Goal: Information Seeking & Learning: Check status

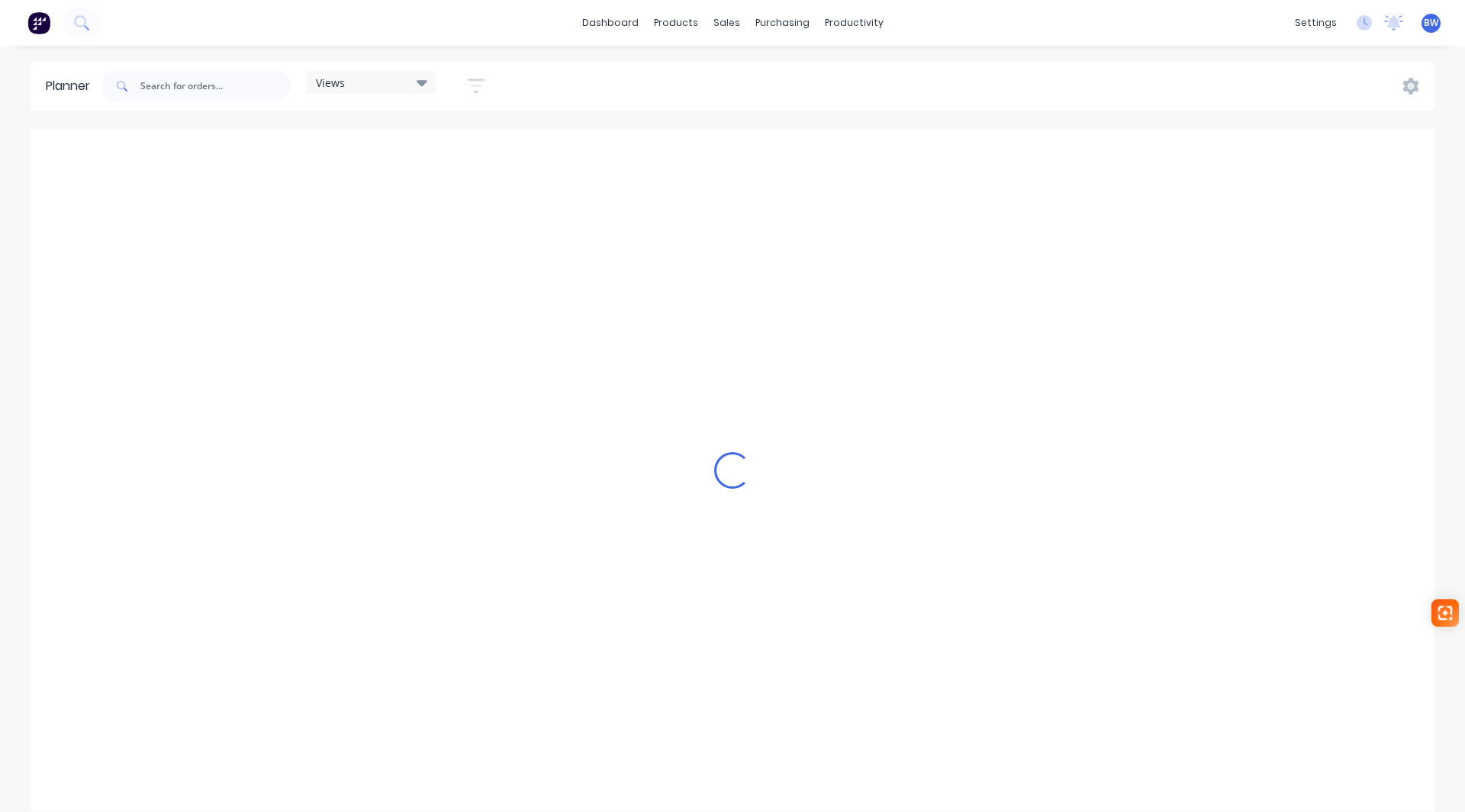
scroll to position [0, 1954]
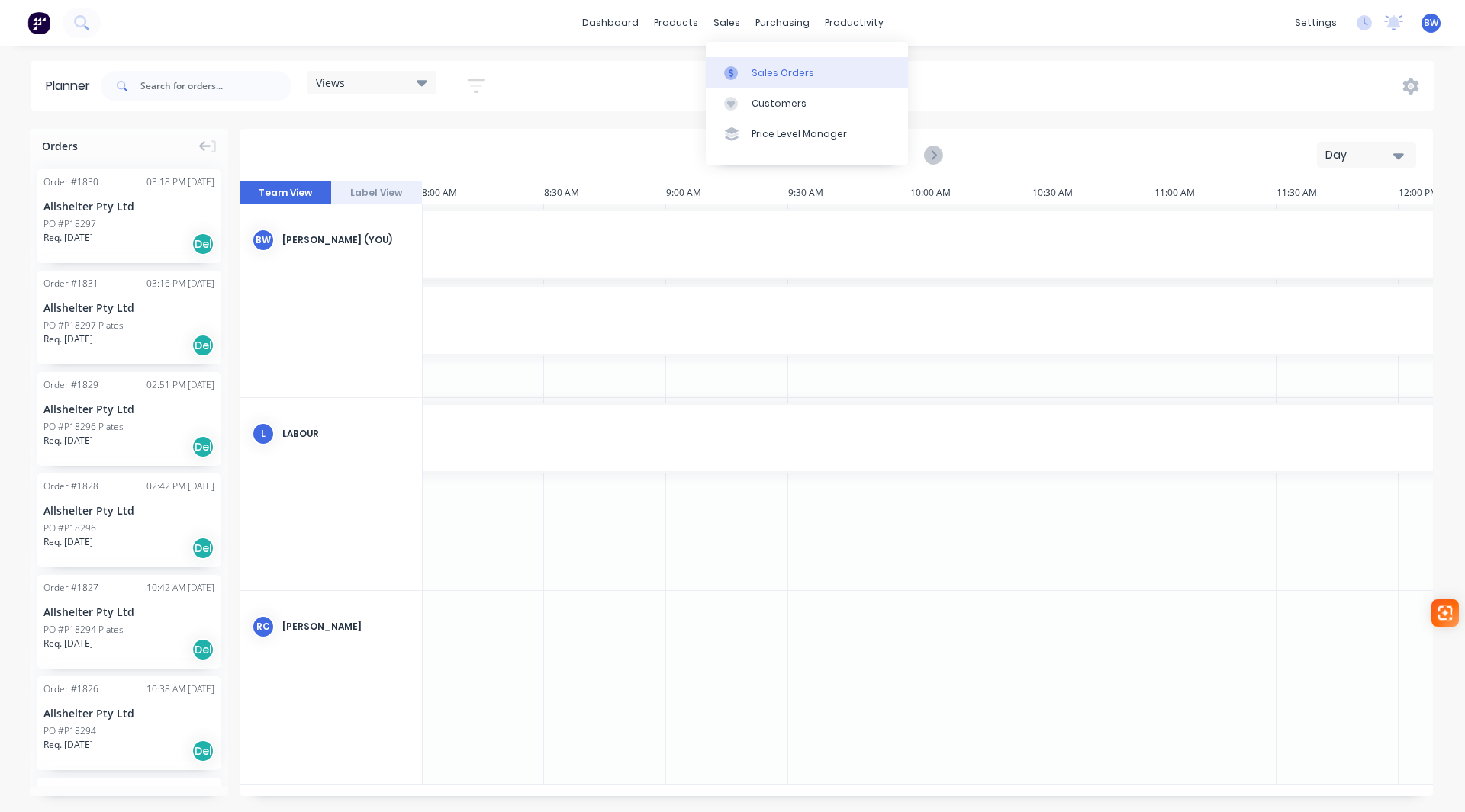
click at [754, 74] on div "Sales Orders" at bounding box center [782, 73] width 63 height 13
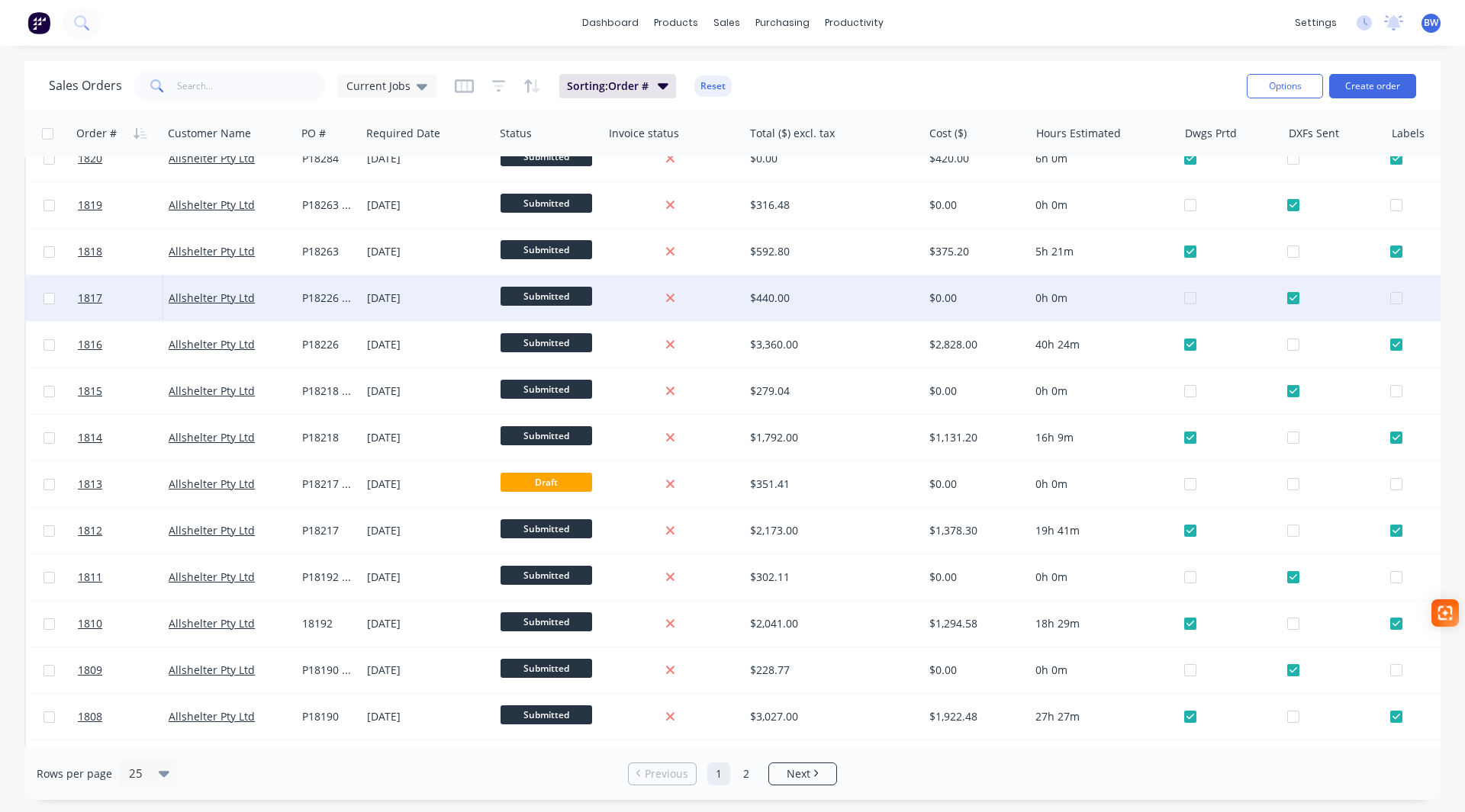
scroll to position [580, 0]
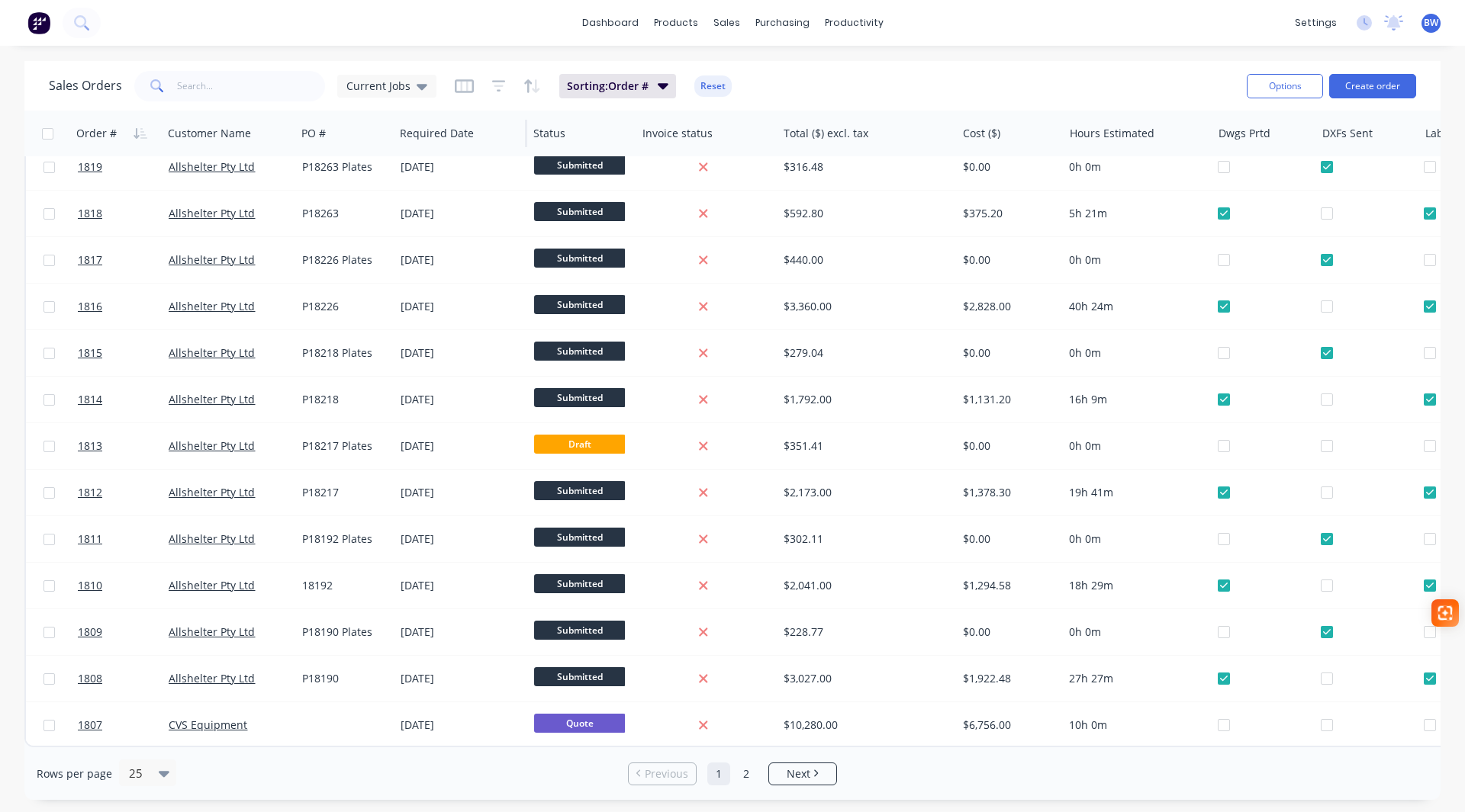
drag, startPoint x: 359, startPoint y: 132, endPoint x: 393, endPoint y: 138, distance: 34.5
click at [393, 138] on div at bounding box center [392, 133] width 3 height 28
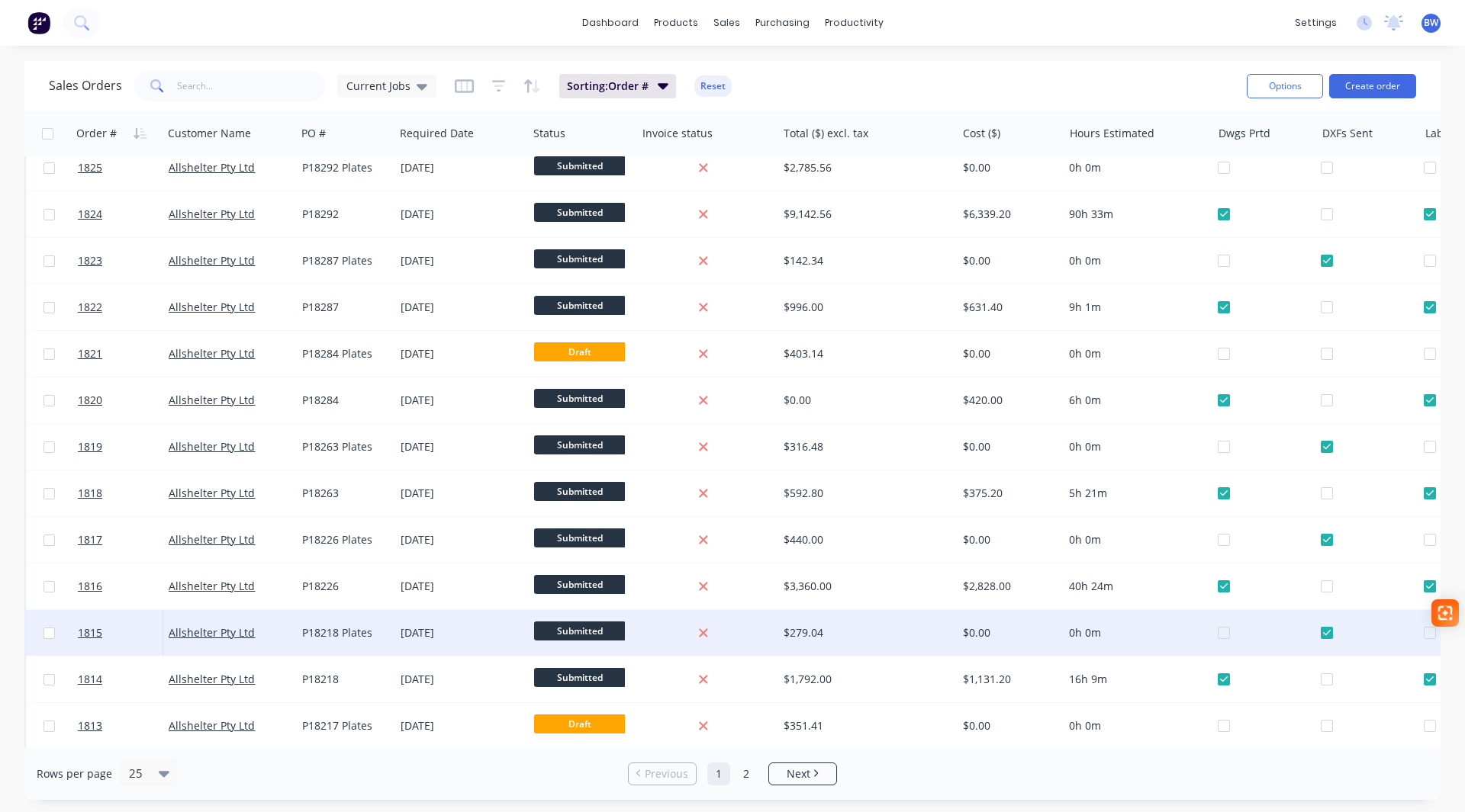
scroll to position [274, 0]
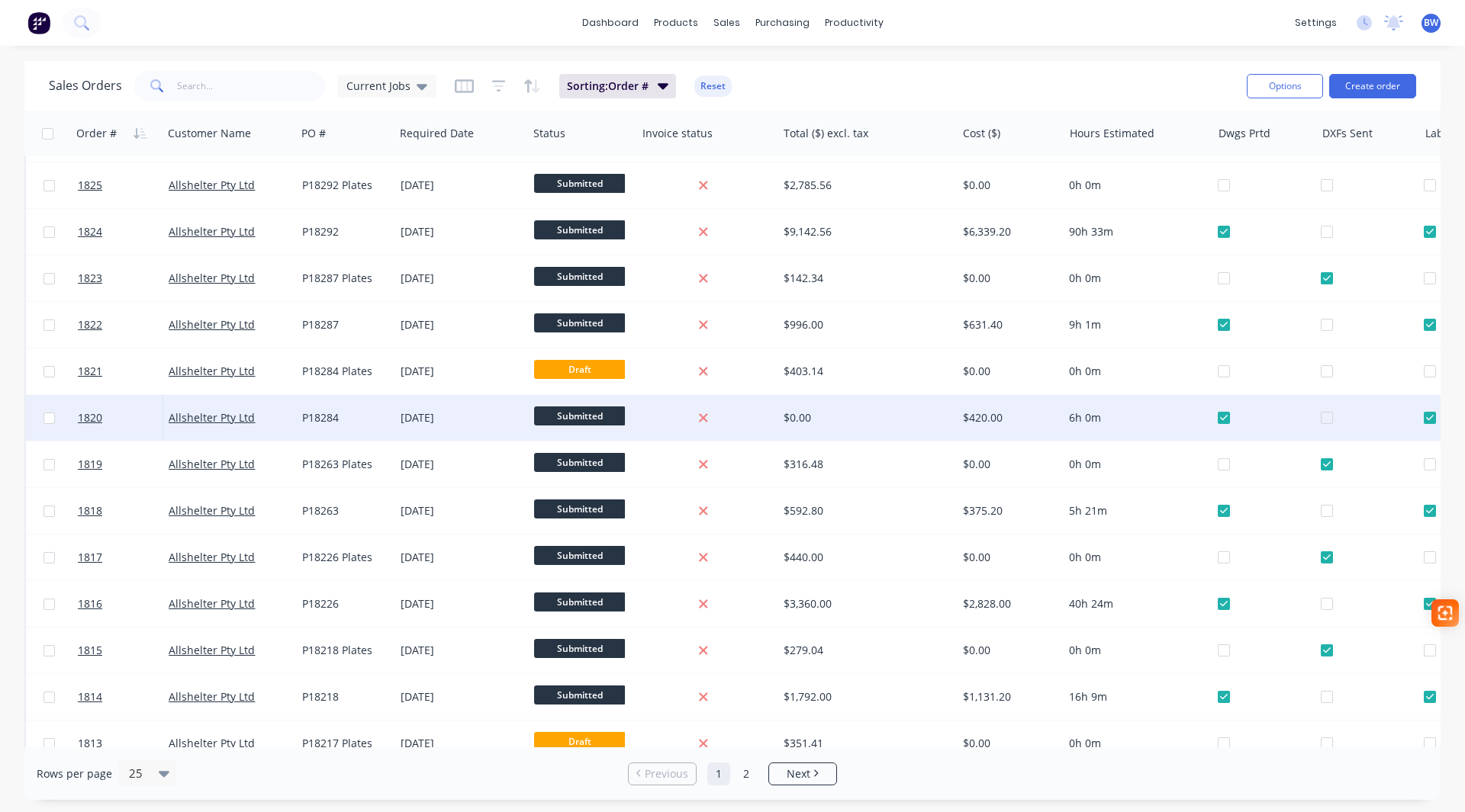
click at [320, 411] on div "P18284" at bounding box center [343, 418] width 82 height 15
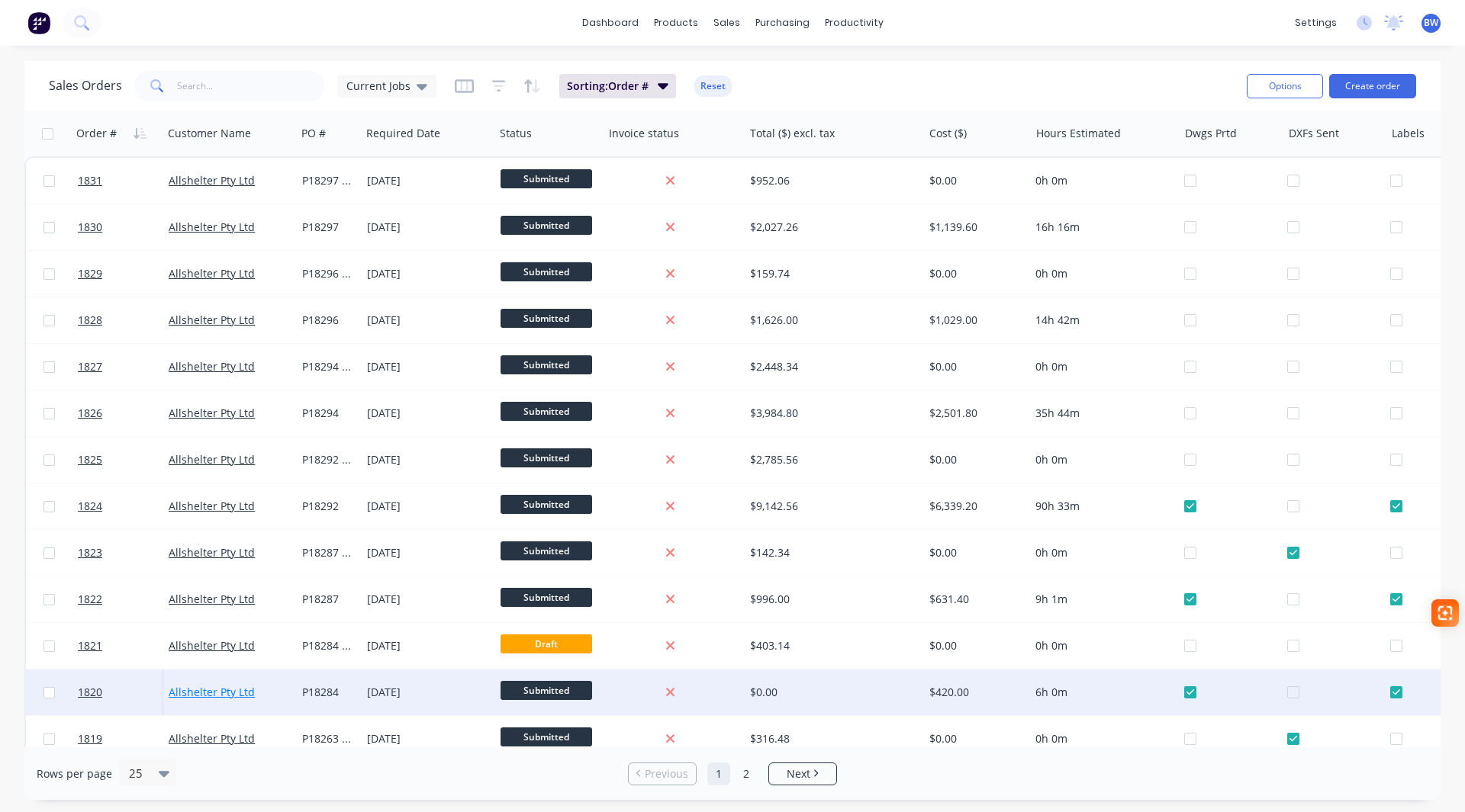
click at [200, 698] on link "Allshelter Pty Ltd" at bounding box center [212, 692] width 86 height 14
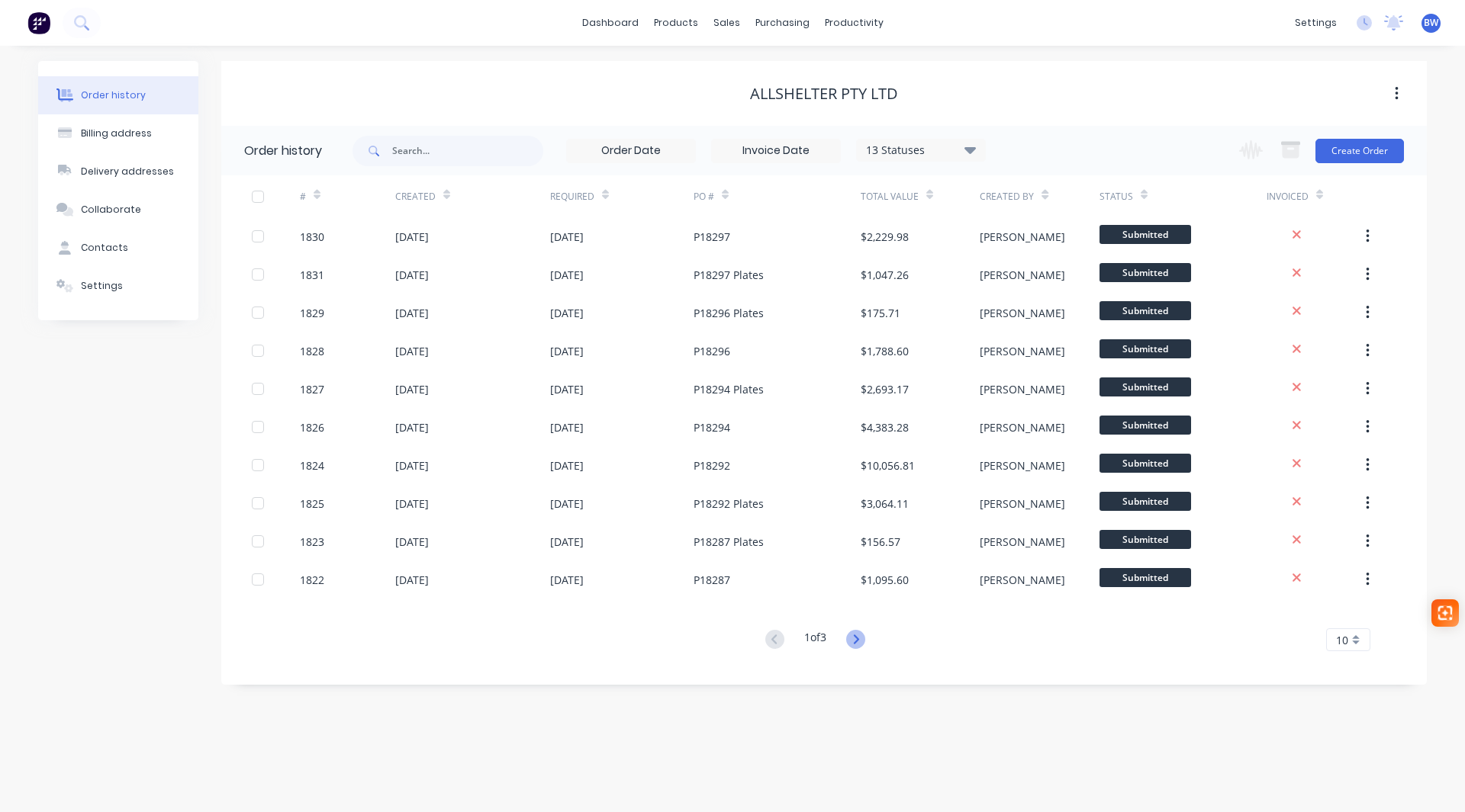
click at [854, 637] on icon at bounding box center [855, 639] width 19 height 19
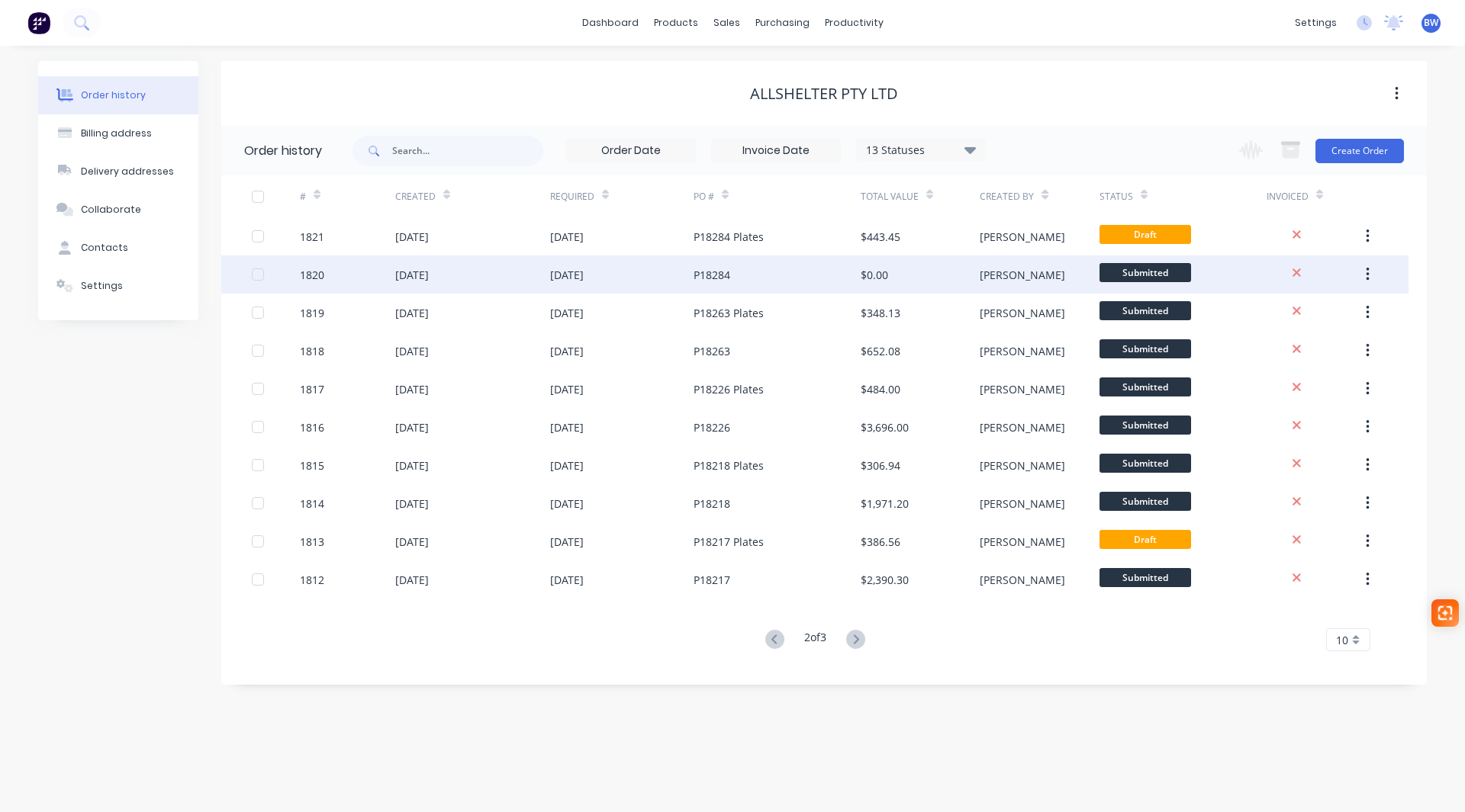
click at [721, 273] on div "P18284" at bounding box center [712, 274] width 37 height 16
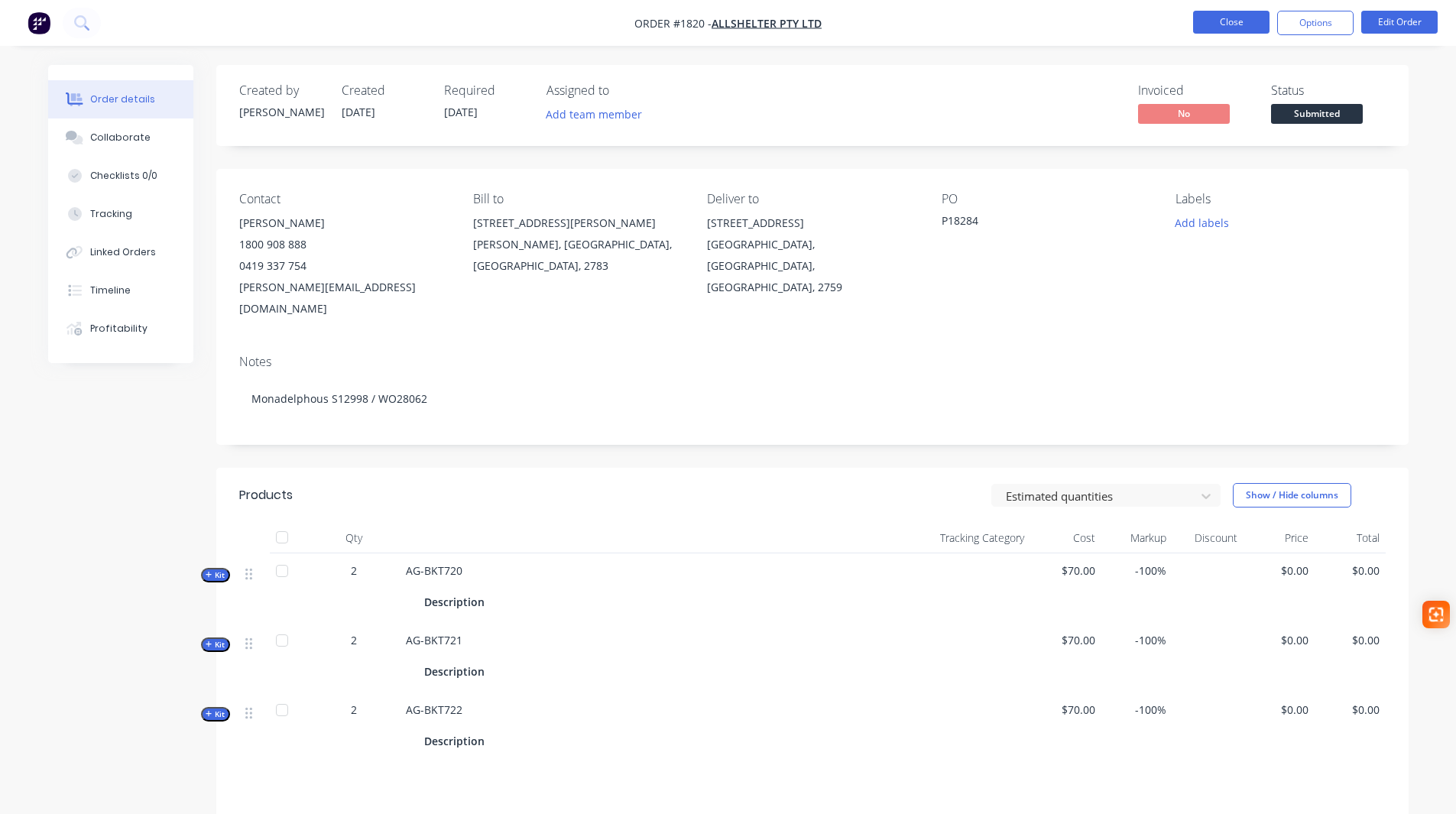
click at [1223, 18] on button "Close" at bounding box center [1231, 22] width 76 height 23
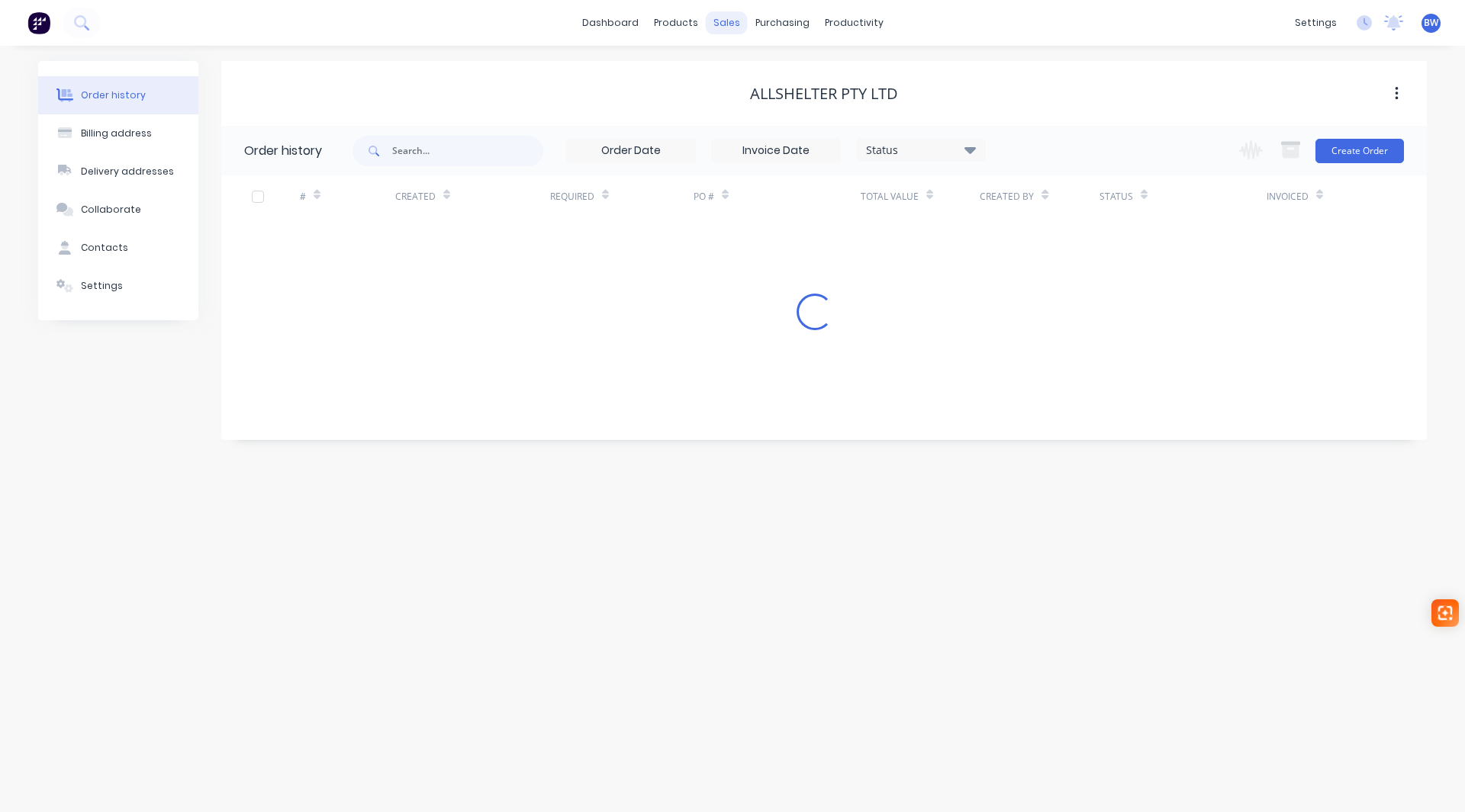
click at [730, 27] on div "sales" at bounding box center [726, 23] width 42 height 23
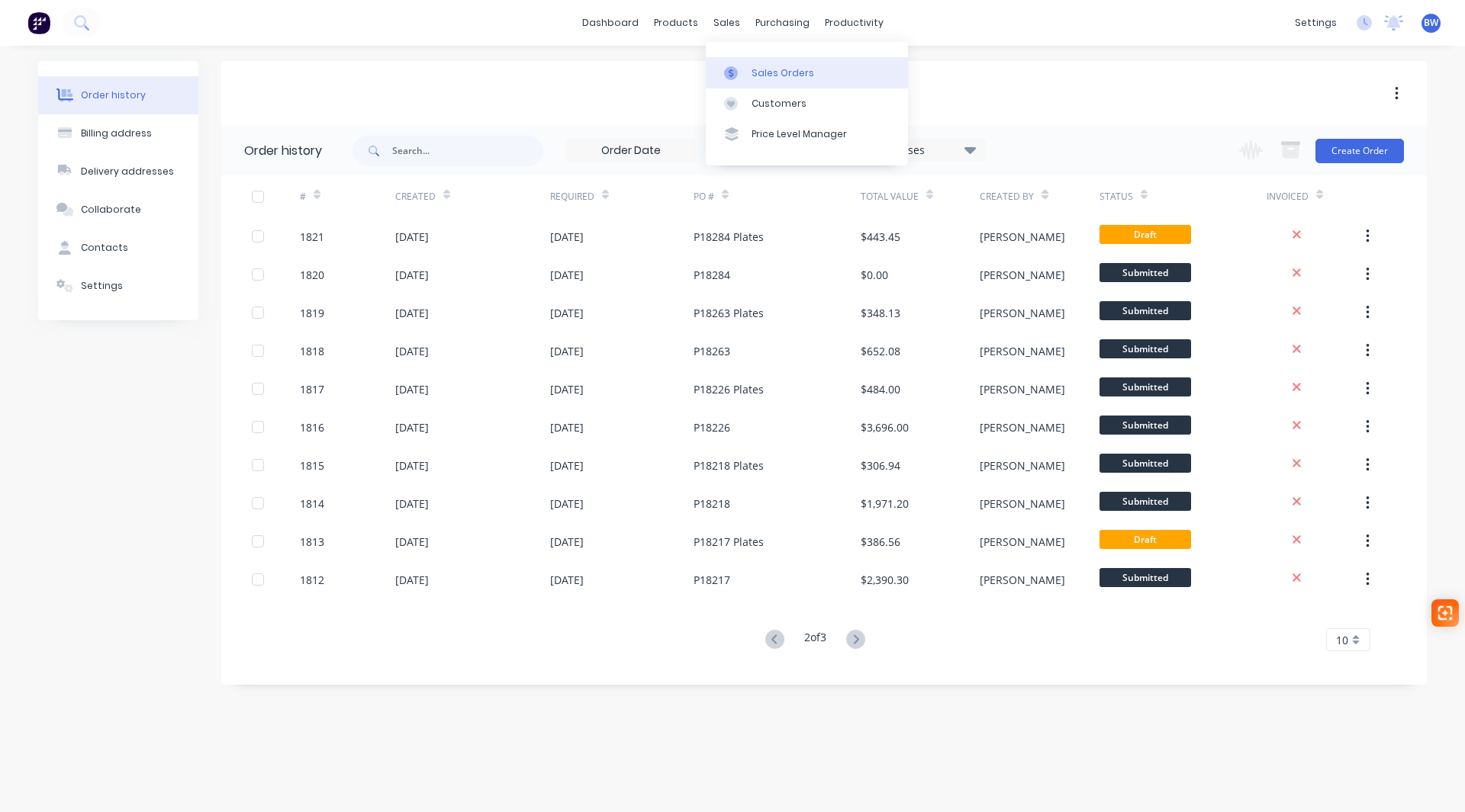
click at [770, 74] on div "Sales Orders" at bounding box center [782, 73] width 63 height 13
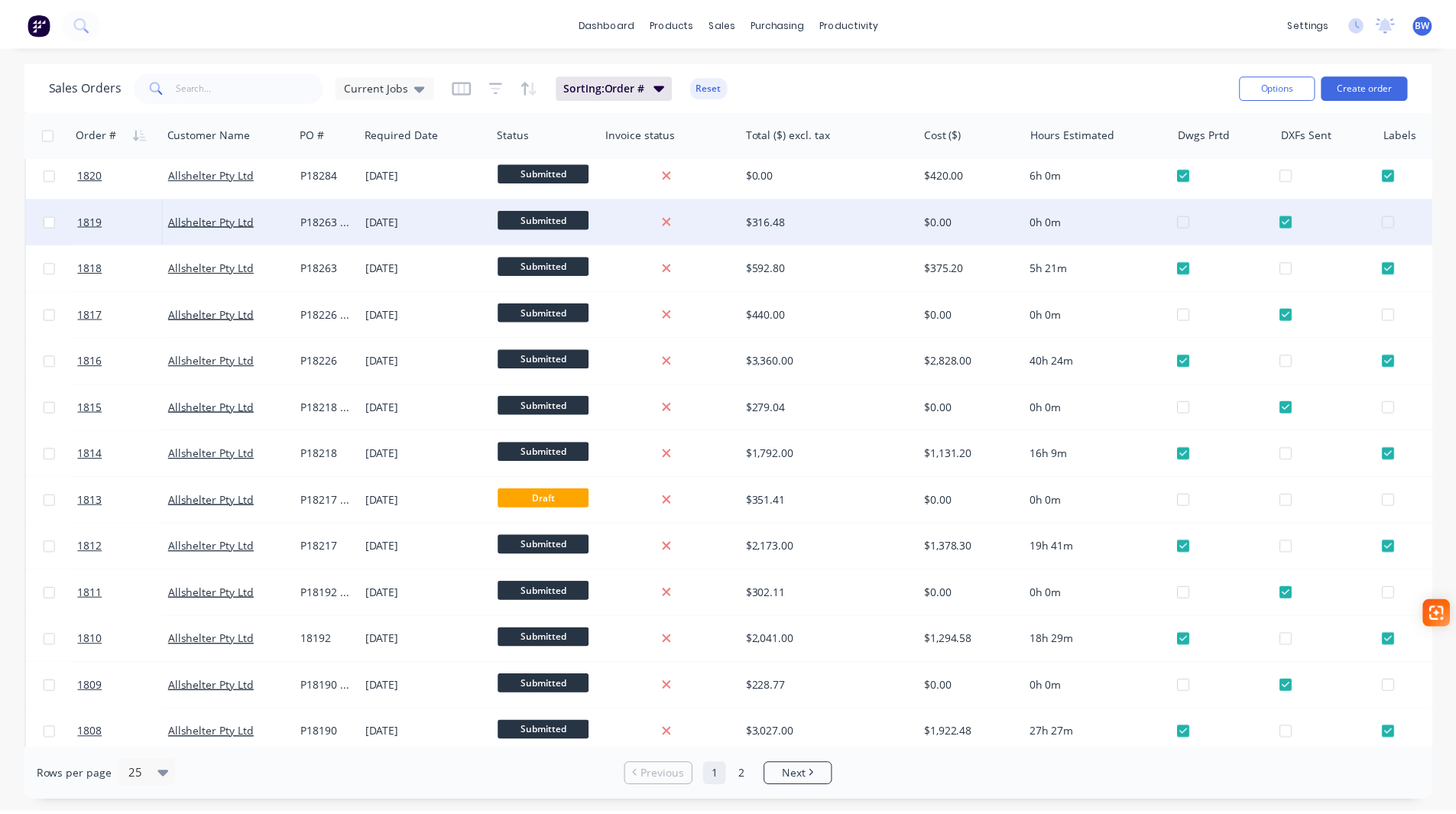
scroll to position [581, 0]
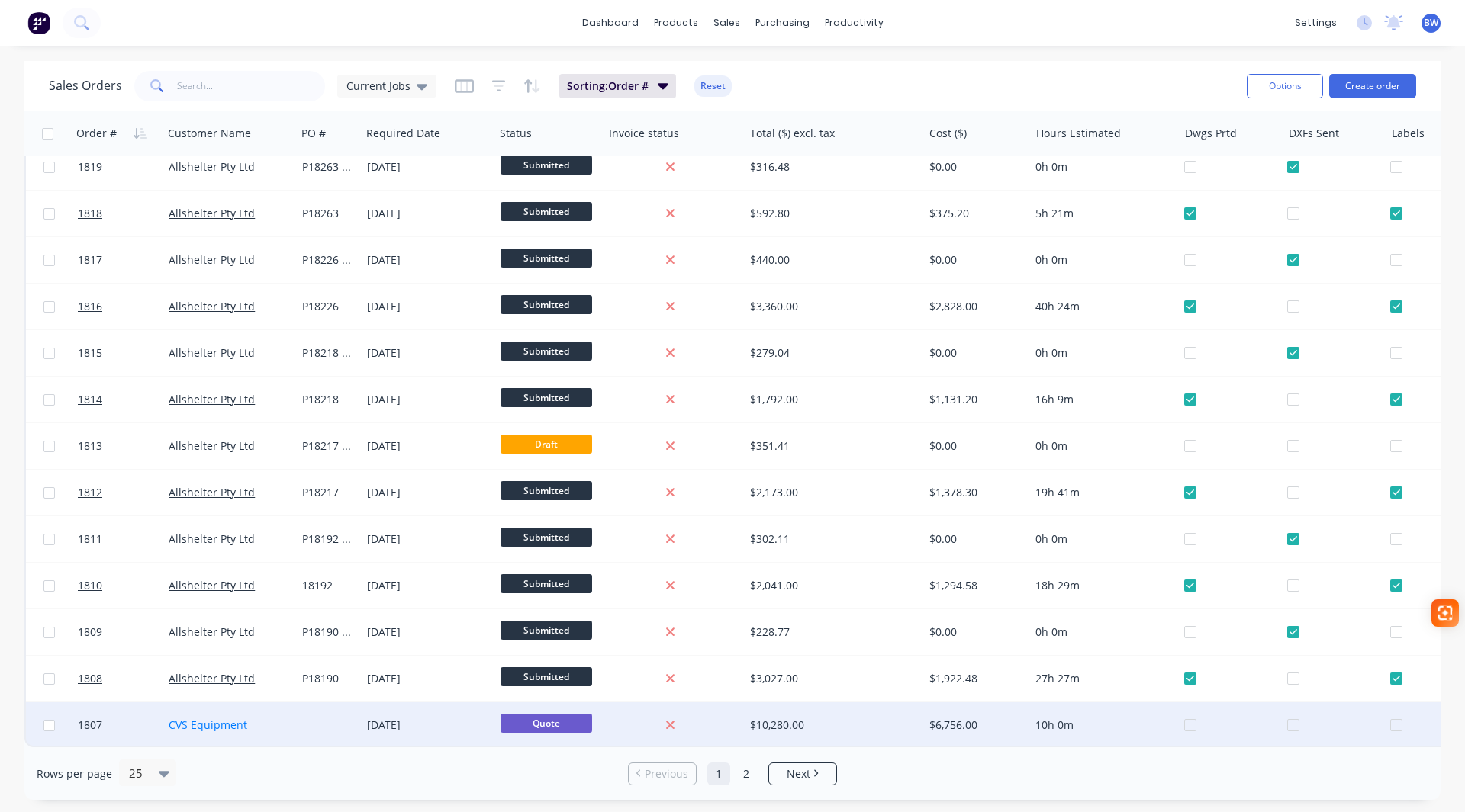
click at [211, 719] on link "CVS Equipment" at bounding box center [208, 724] width 79 height 14
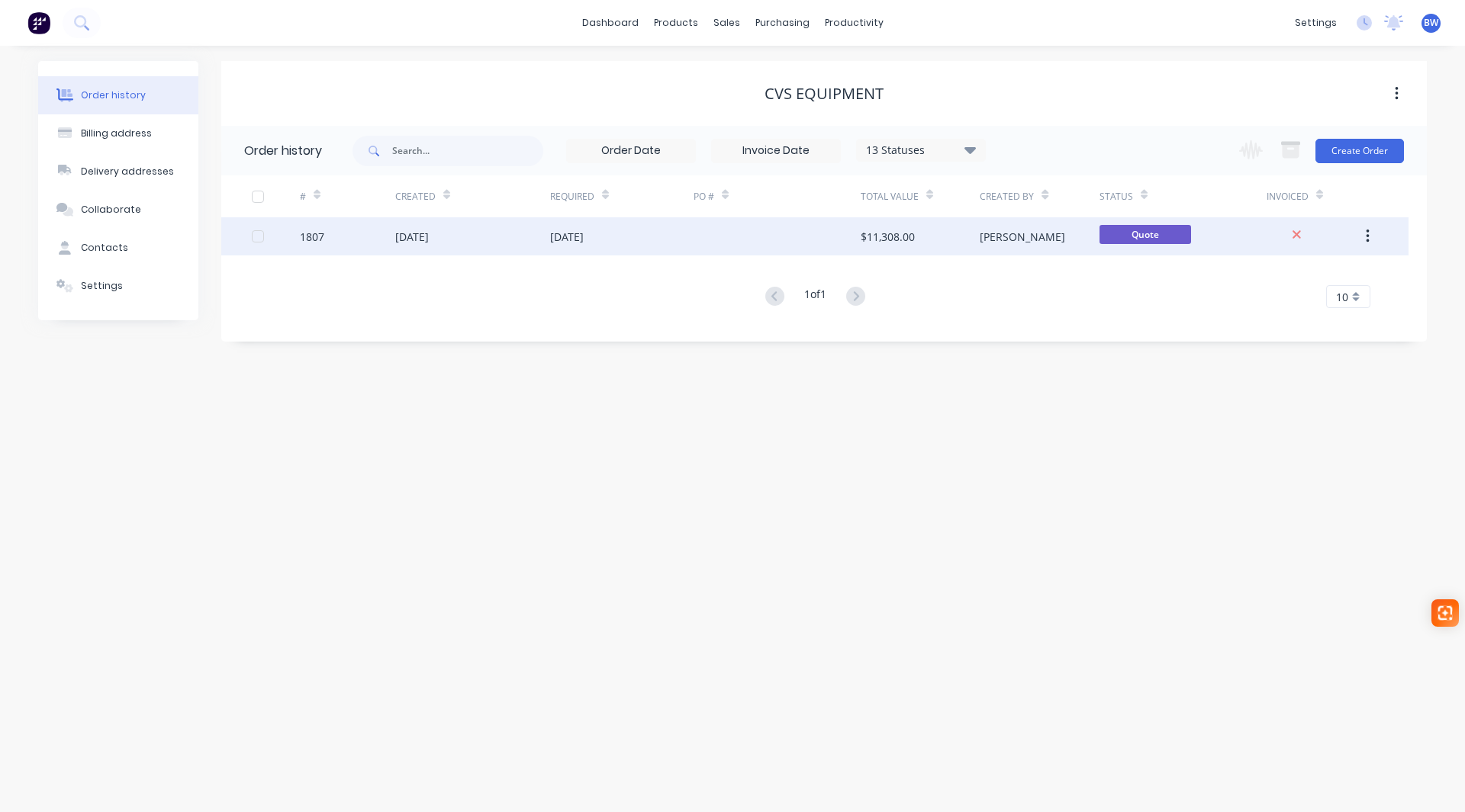
click at [428, 242] on div "26 Sep 2025" at bounding box center [412, 237] width 33 height 16
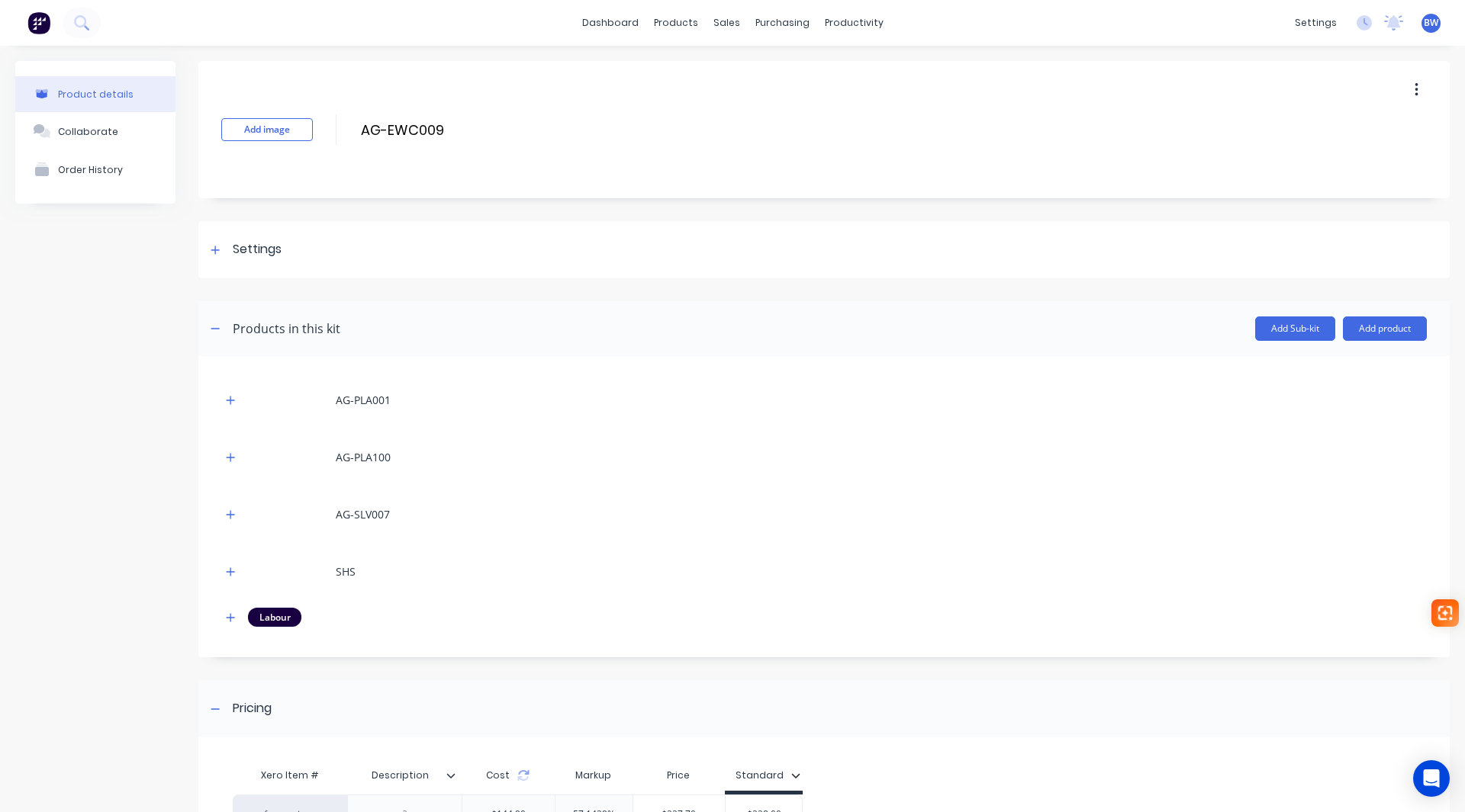
scroll to position [169, 0]
